Goal: Task Accomplishment & Management: Manage account settings

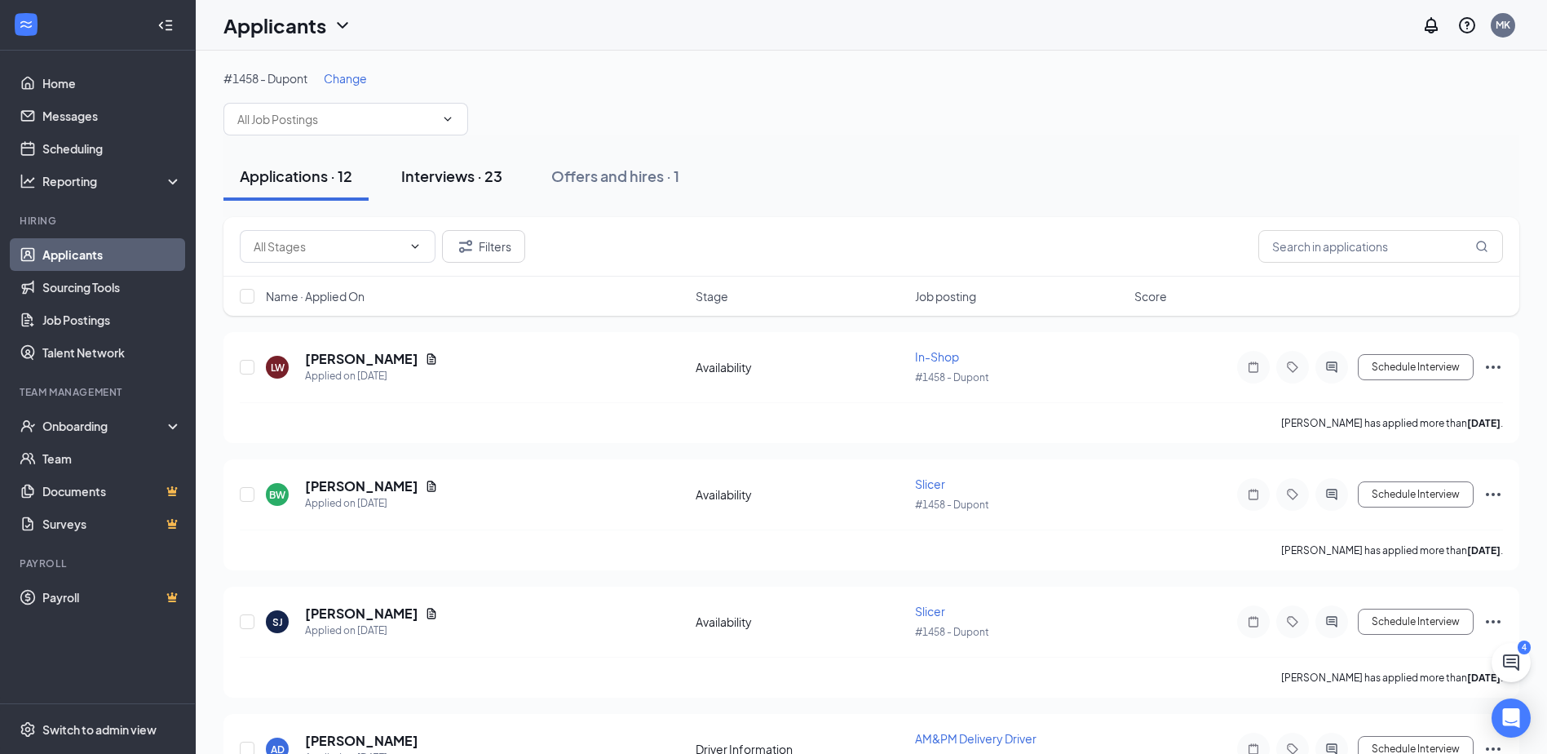
click at [433, 178] on div "Interviews · 23" at bounding box center [451, 176] width 101 height 20
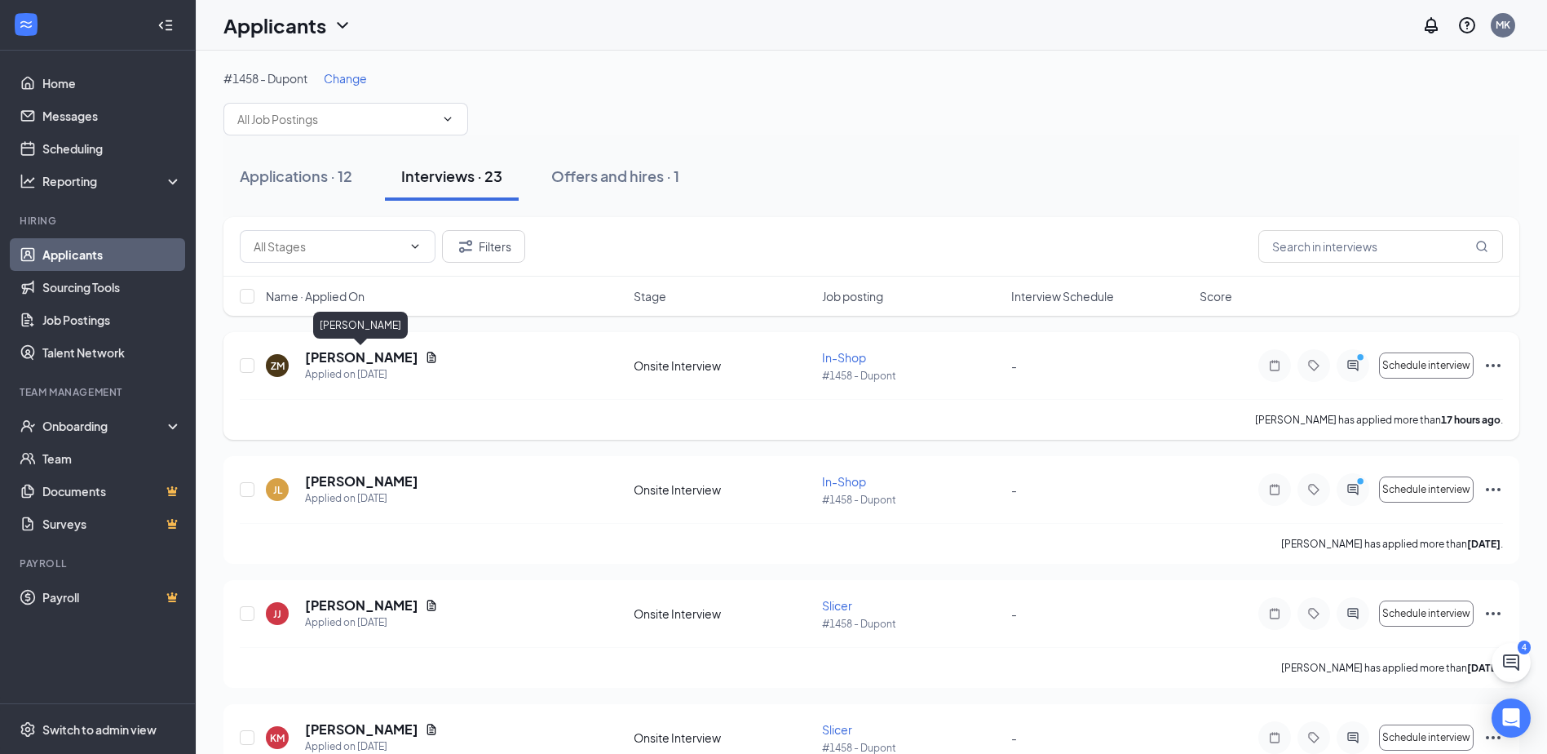
click at [348, 356] on h5 "[PERSON_NAME]" at bounding box center [361, 357] width 113 height 18
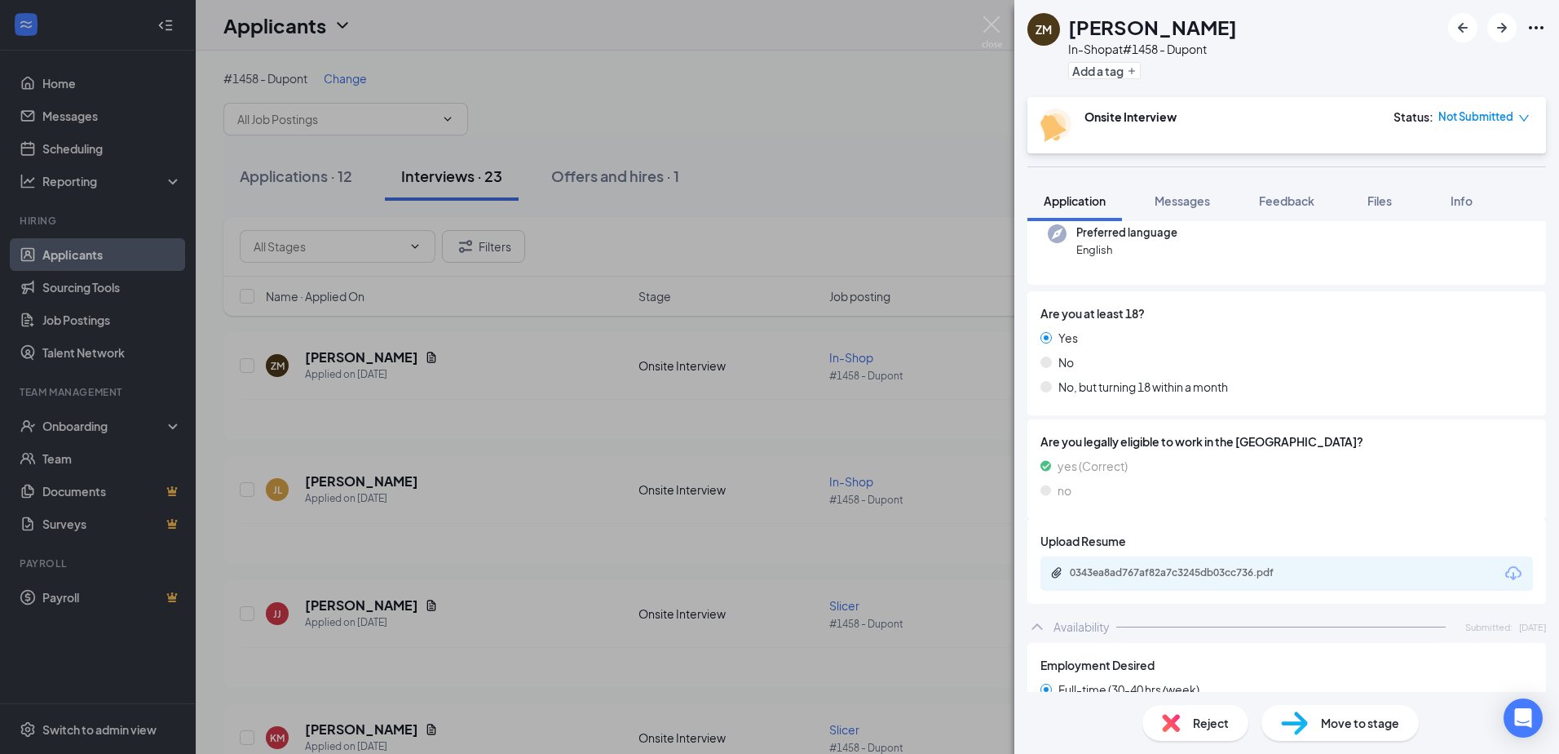
scroll to position [163, 0]
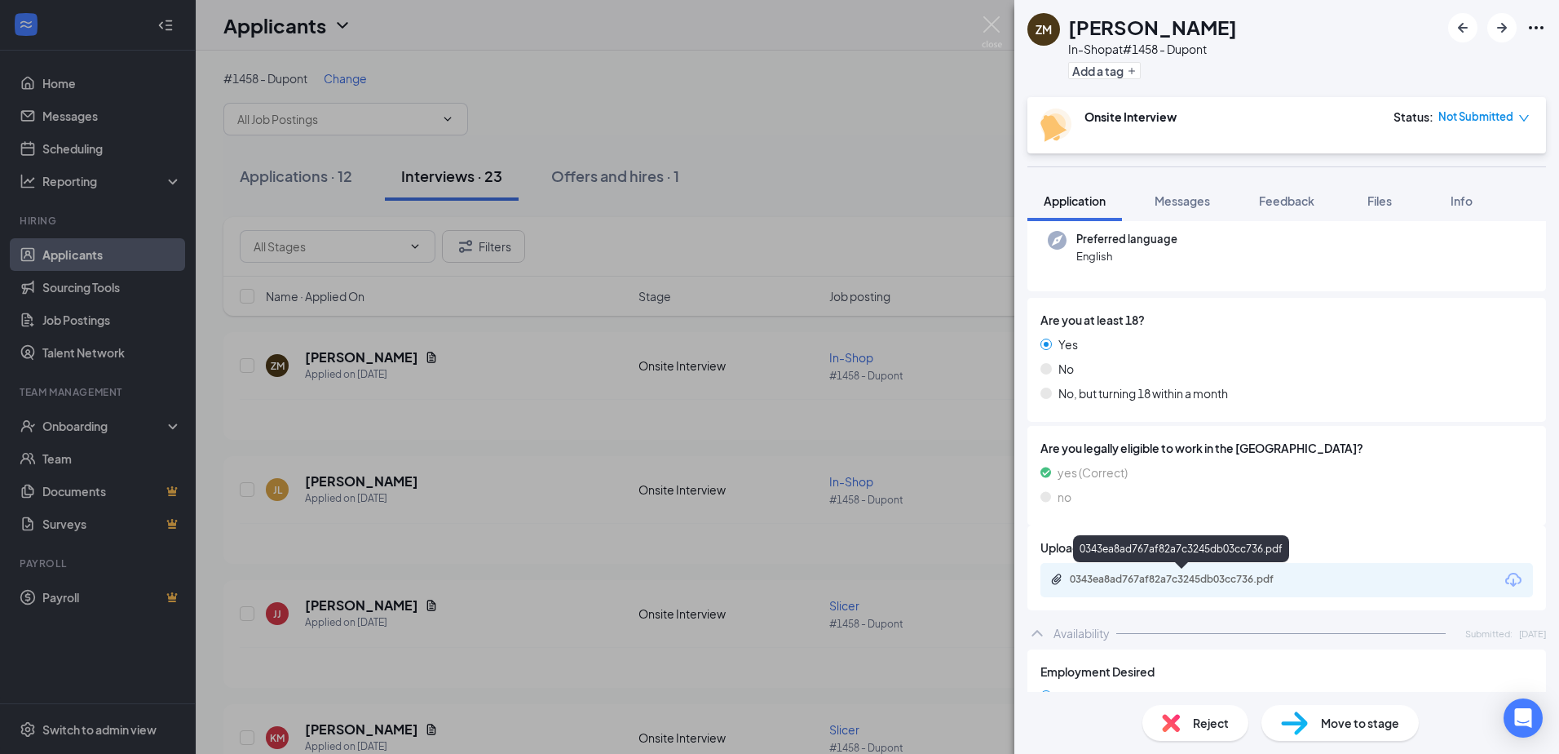
click at [1143, 580] on div "0343ea8ad767af82a7c3245db03cc736.pdf" at bounding box center [1184, 579] width 228 height 13
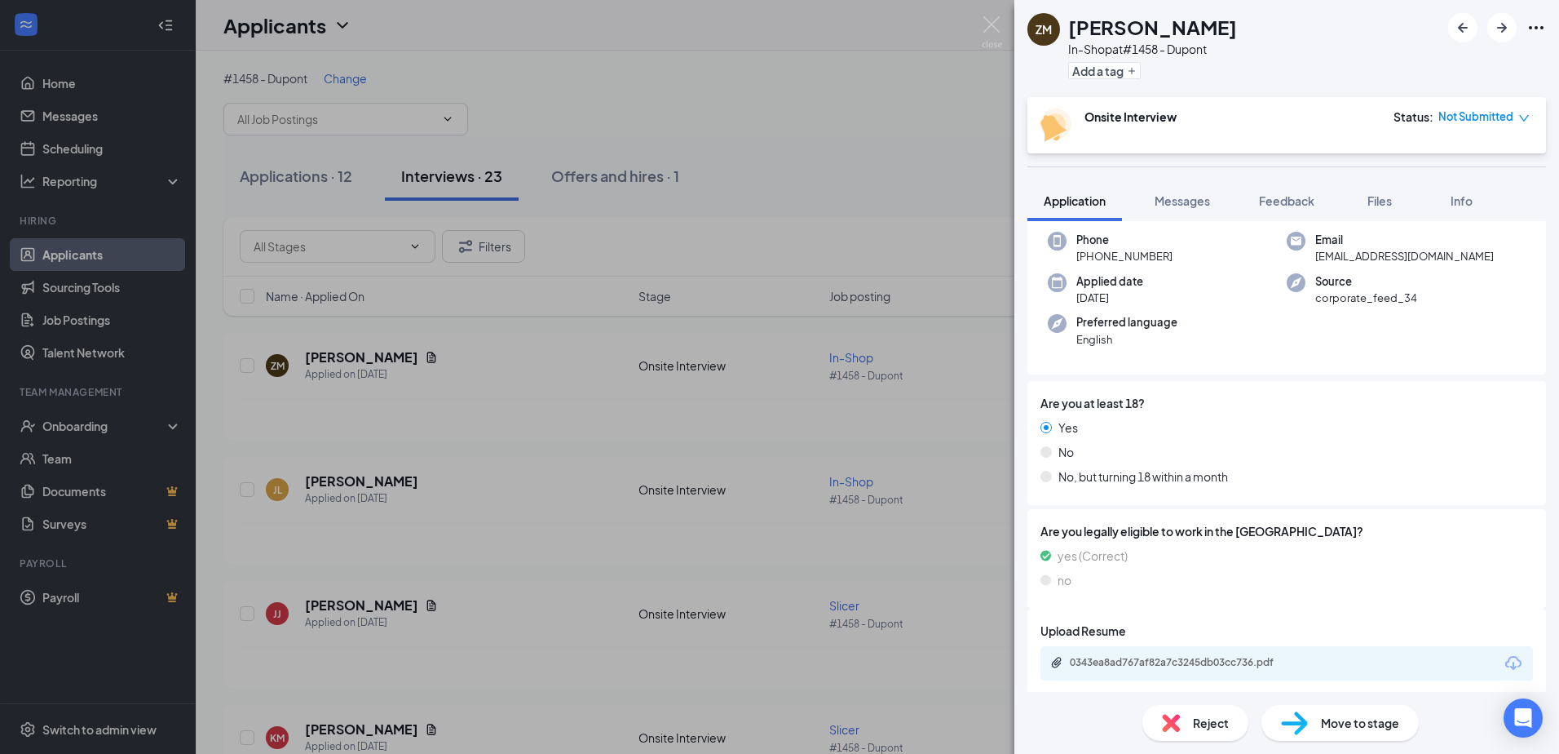
scroll to position [0, 0]
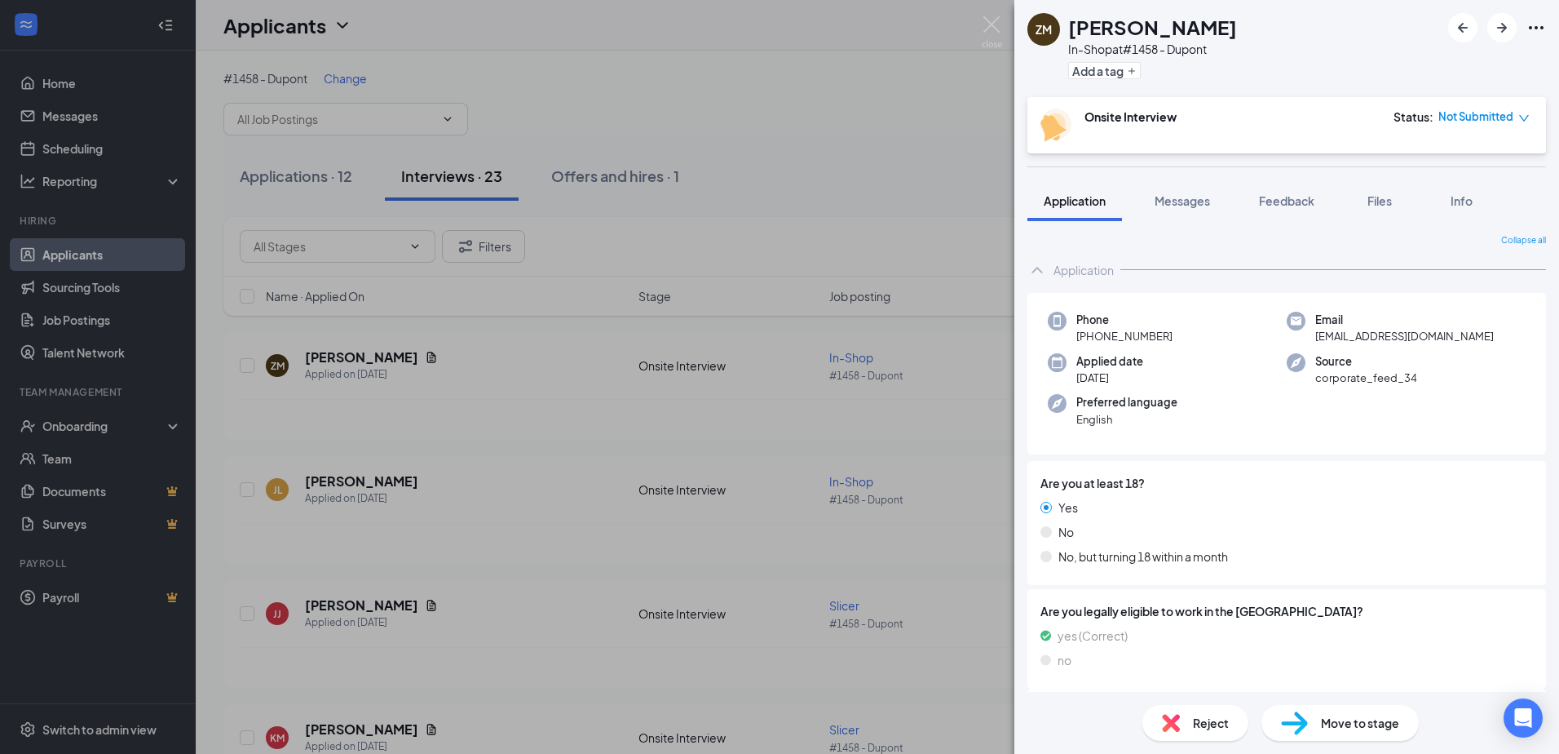
click at [563, 392] on div "ZM [PERSON_NAME] In-Shop at #1458 - Dupont Add a tag Onsite Interview Status : …" at bounding box center [779, 377] width 1559 height 754
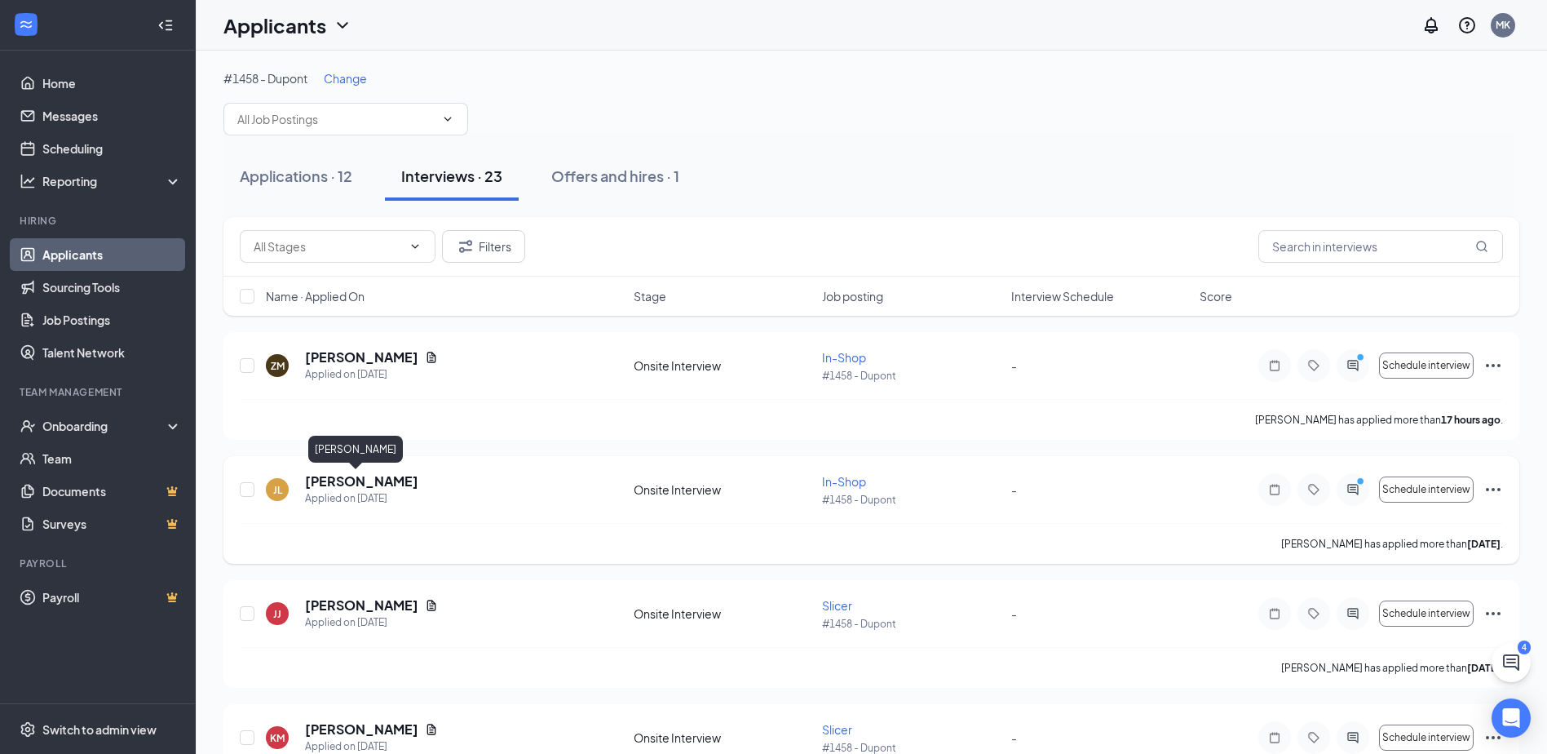
click at [348, 479] on h5 "[PERSON_NAME]" at bounding box center [361, 481] width 113 height 18
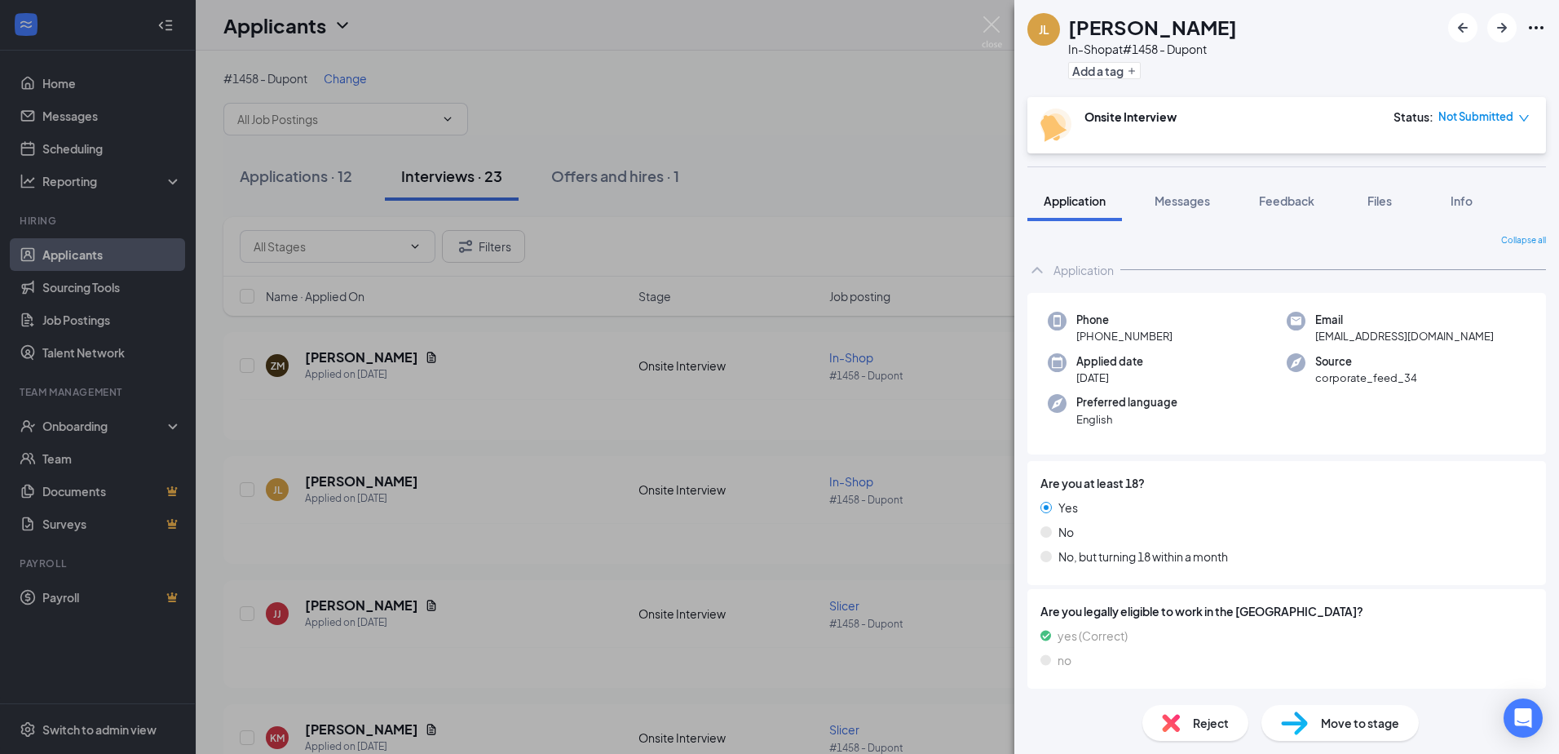
click at [483, 443] on div "[PERSON_NAME] In-Shop at #1458 - Dupont Add a tag Onsite Interview Status : Not…" at bounding box center [779, 377] width 1559 height 754
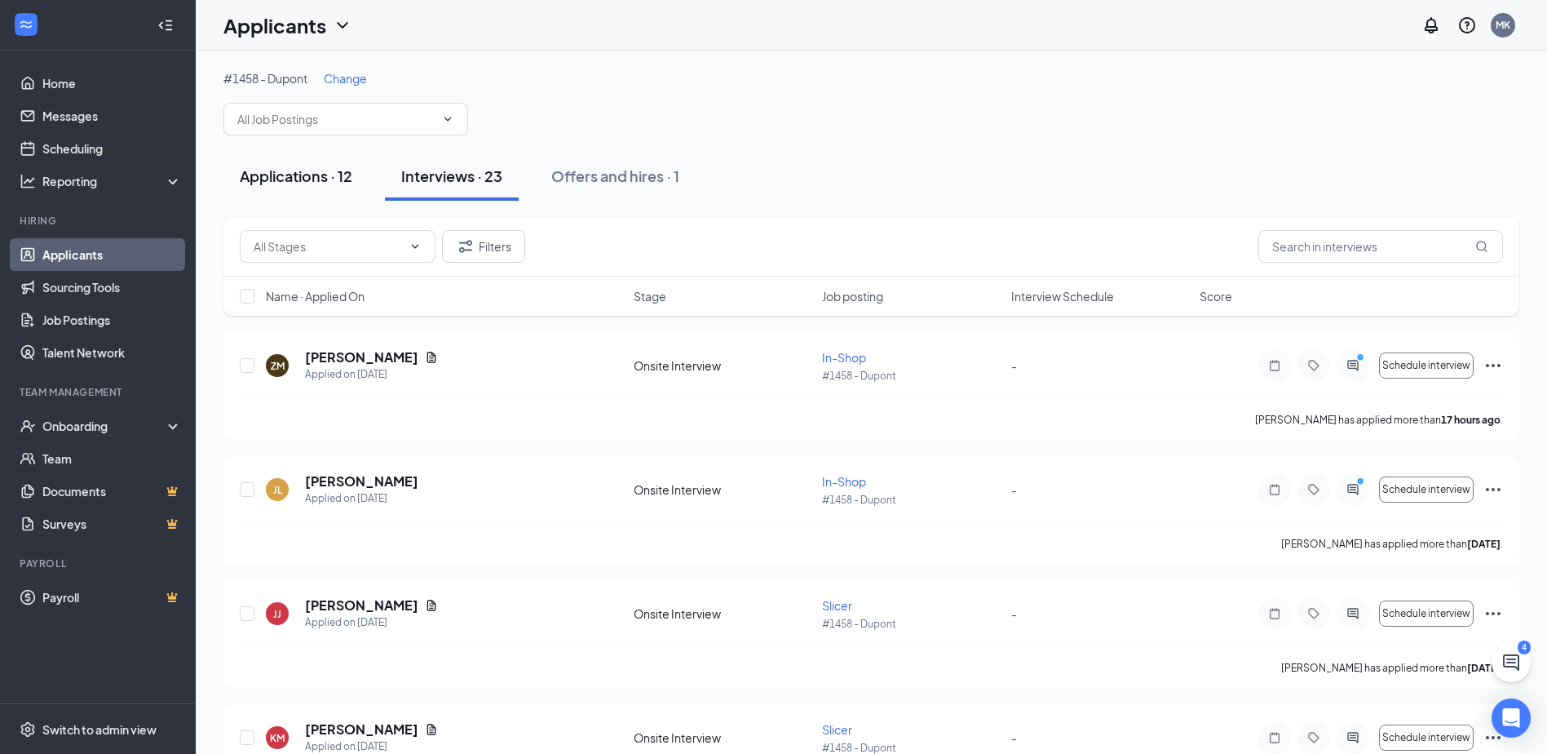
click at [333, 174] on div "Applications · 12" at bounding box center [296, 176] width 113 height 20
